Goal: Check status: Check status

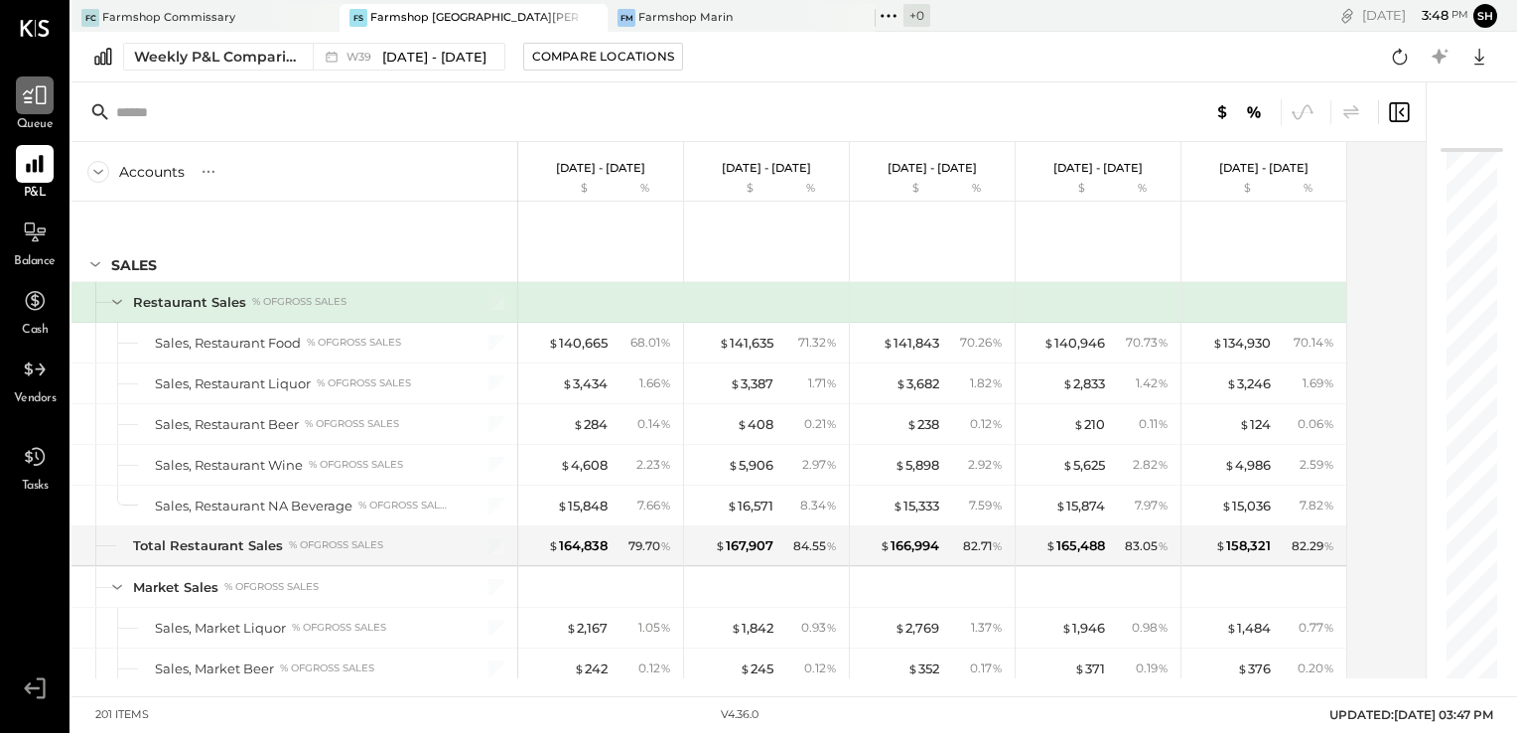
click at [36, 111] on div at bounding box center [35, 95] width 38 height 38
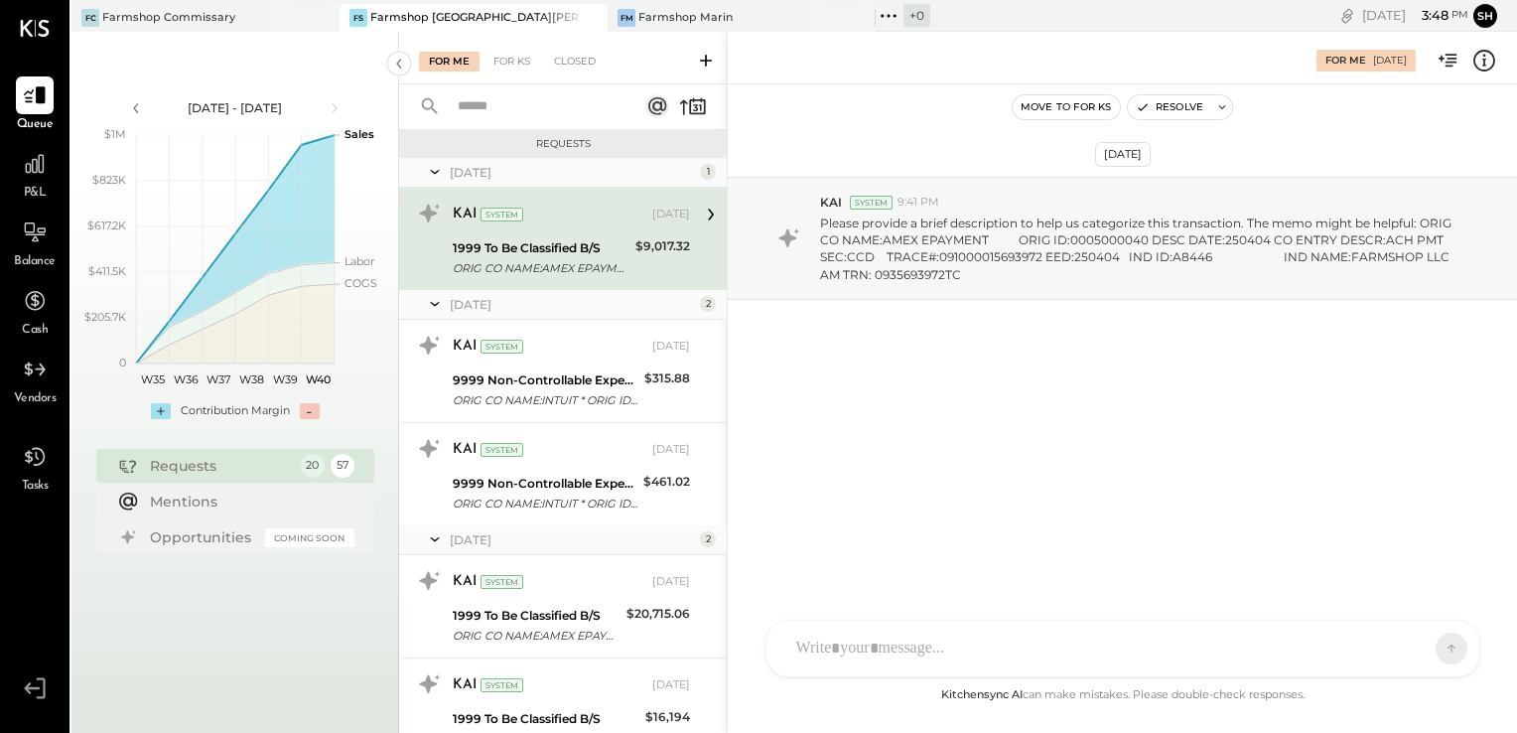
scroll to position [1573, 0]
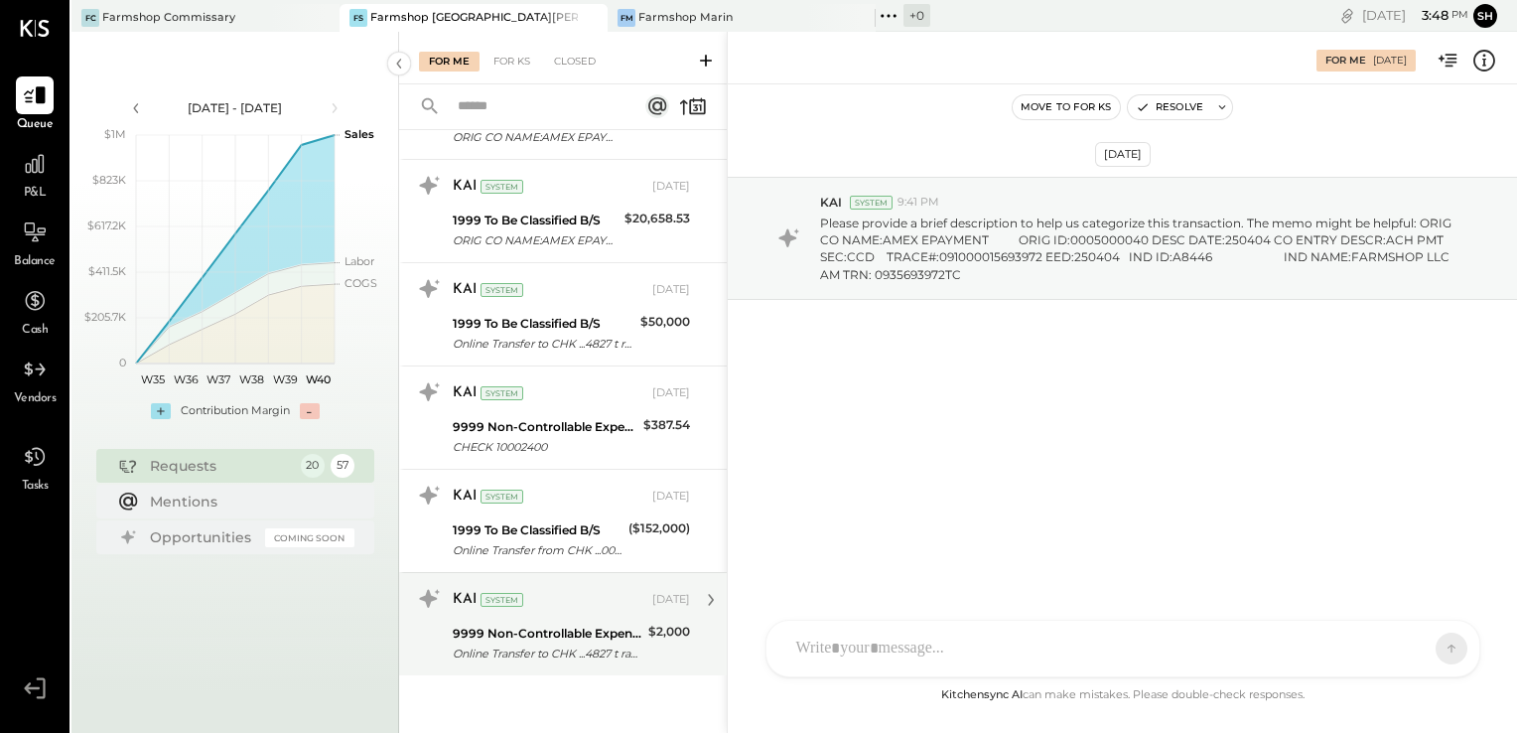
click at [579, 648] on div "Online Transfer to CHK ...4827 t ransaction#: 26031471030" at bounding box center [548, 653] width 190 height 20
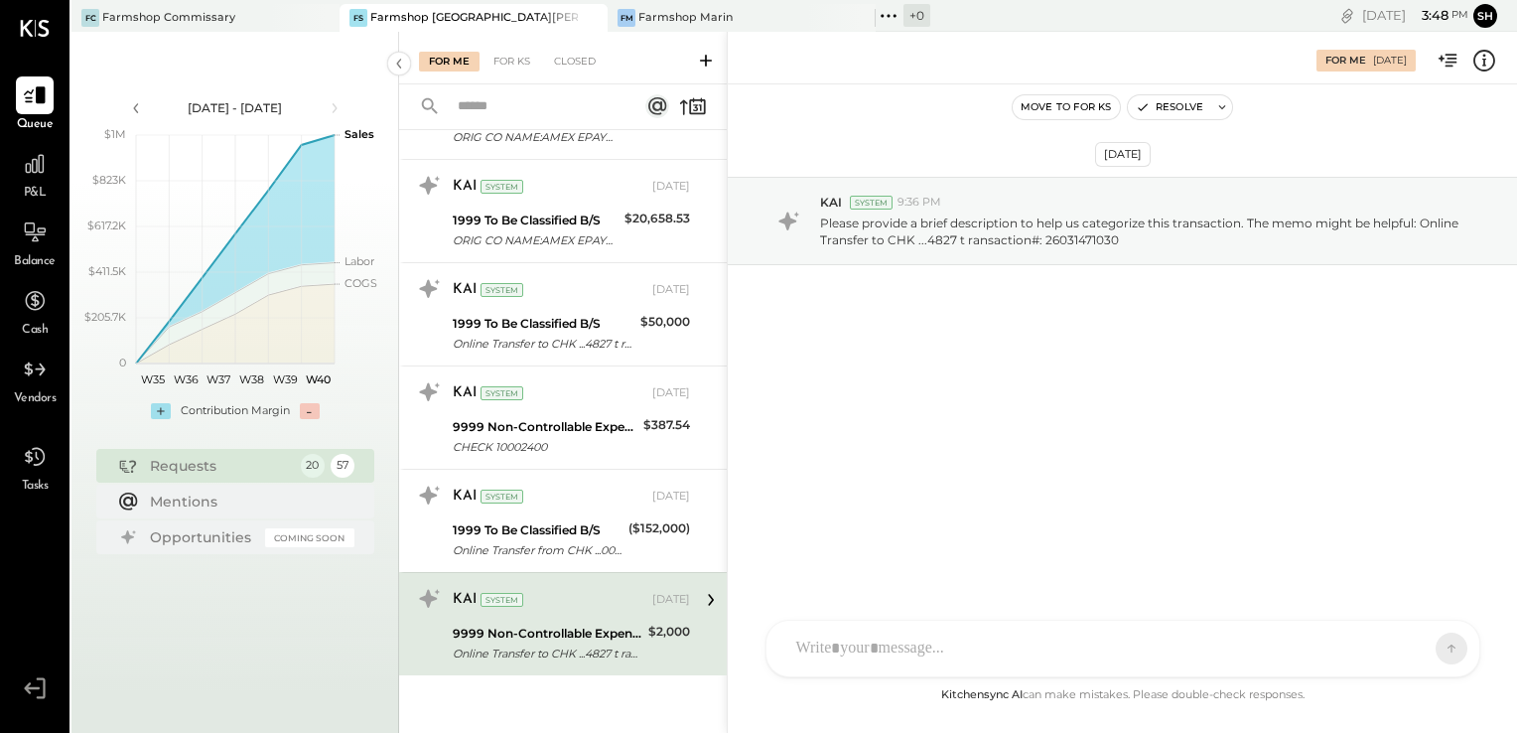
click at [1491, 55] on icon at bounding box center [1485, 61] width 22 height 22
